Goal: Information Seeking & Learning: Learn about a topic

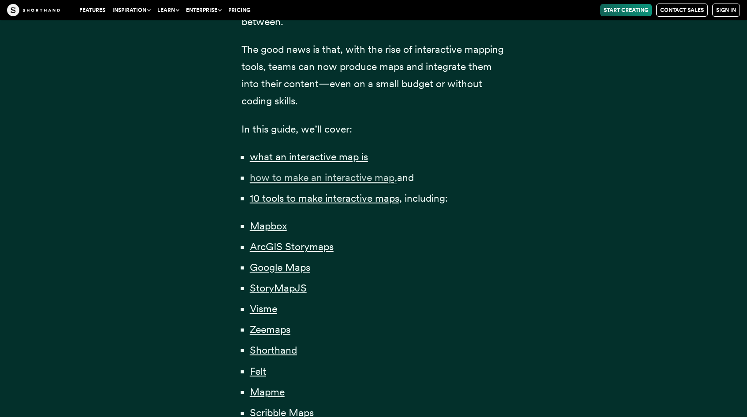
scroll to position [615, 0]
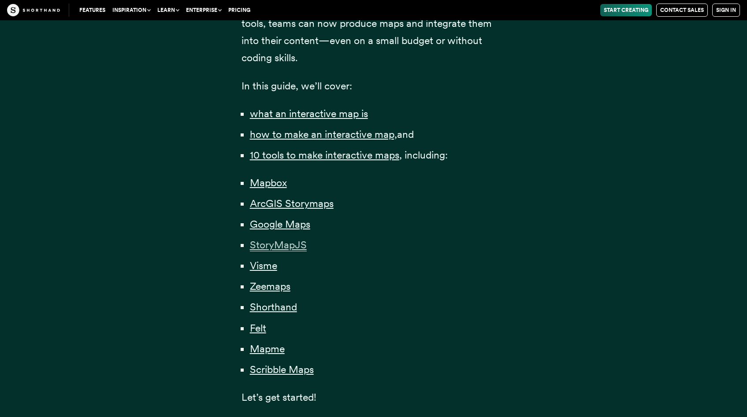
click at [292, 247] on span "StoryMapJS" at bounding box center [278, 245] width 57 height 13
click at [272, 265] on span "Visme" at bounding box center [263, 266] width 27 height 13
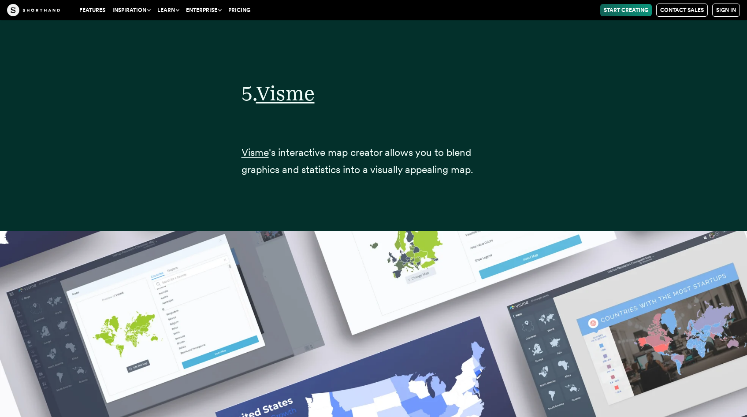
scroll to position [12655, 0]
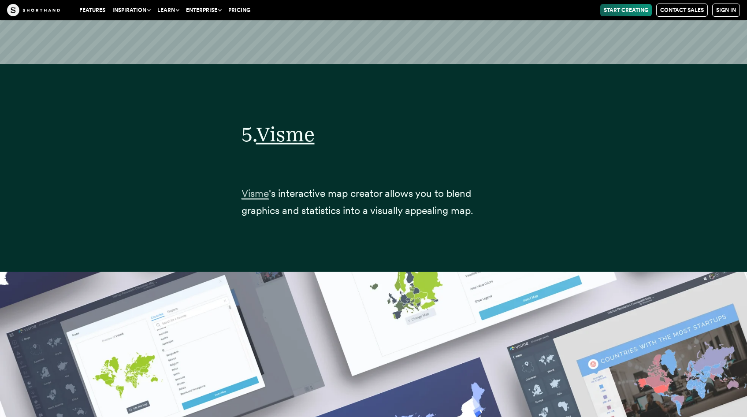
click at [253, 187] on span "Visme" at bounding box center [254, 193] width 27 height 13
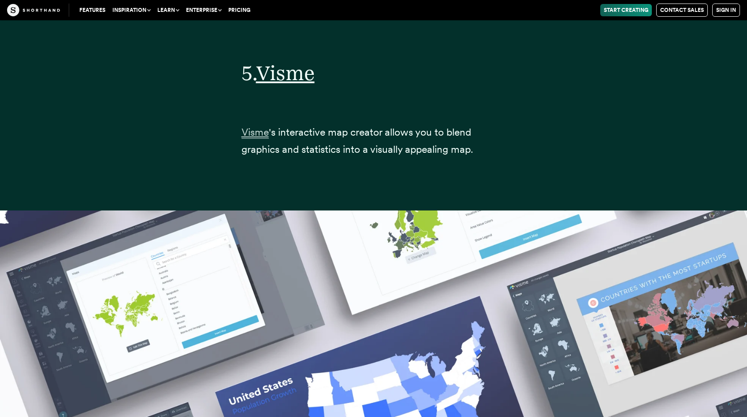
scroll to position [12765, 0]
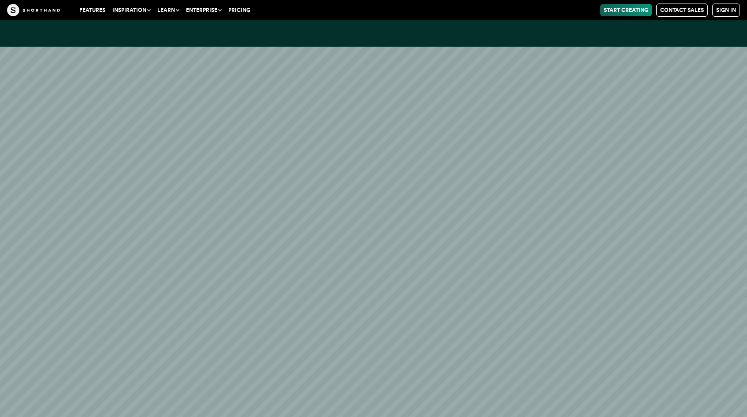
scroll to position [10722, 0]
